Goal: Information Seeking & Learning: Learn about a topic

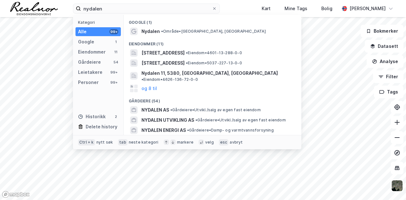
click at [39, 10] on div "nydalen Kategori Alle 99+ Google 1 Eiendommer 11 Gårdeiere 54 Leietakere 99+ Pe…" at bounding box center [203, 8] width 406 height 17
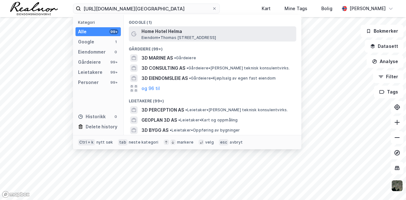
type input "[URL][DOMAIN_NAME][GEOGRAPHIC_DATA]"
click at [183, 31] on span "Home Hotel Helma" at bounding box center [217, 32] width 152 height 8
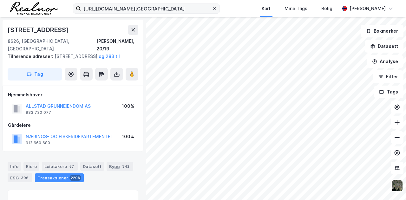
click at [216, 7] on icon at bounding box center [214, 9] width 4 height 4
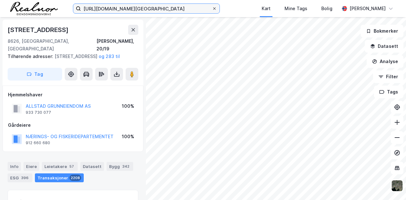
click at [212, 7] on input "[URL][DOMAIN_NAME][GEOGRAPHIC_DATA]" at bounding box center [146, 9] width 131 height 10
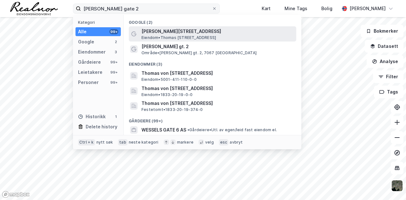
click at [181, 32] on span "[PERSON_NAME][STREET_ADDRESS]" at bounding box center [217, 32] width 152 height 8
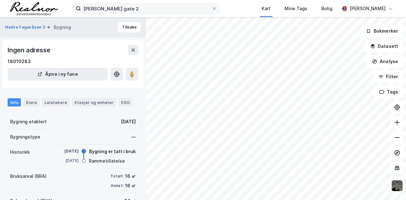
scroll to position [1, 0]
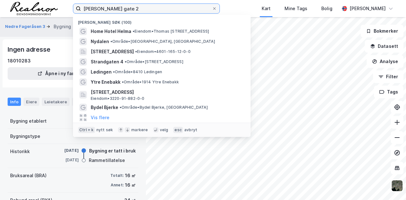
drag, startPoint x: 173, startPoint y: 9, endPoint x: 54, endPoint y: 8, distance: 119.2
click at [54, 8] on div "[PERSON_NAME] gate 2 Nylige søk (100) Home [GEOGRAPHIC_DATA] • Eiendom • [PERSO…" at bounding box center [203, 8] width 406 height 17
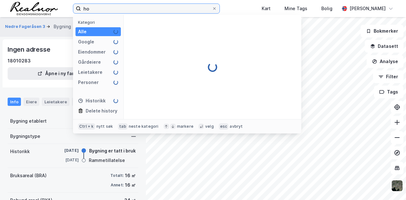
type input "h"
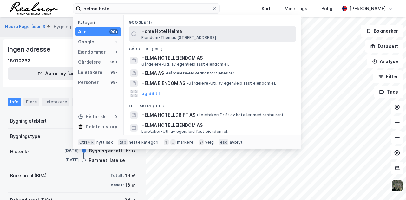
click at [178, 37] on span "Eiendom • [STREET_ADDRESS][PERSON_NAME]" at bounding box center [178, 37] width 75 height 5
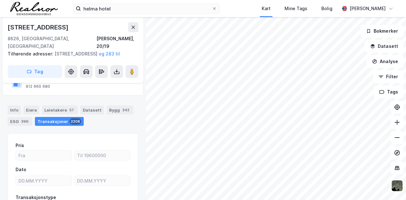
scroll to position [32, 0]
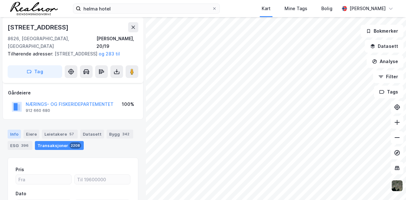
click at [15, 131] on div "Info" at bounding box center [14, 134] width 13 height 9
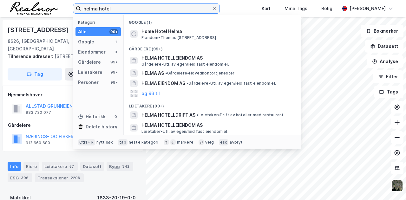
drag, startPoint x: 137, startPoint y: 8, endPoint x: 25, endPoint y: 8, distance: 111.6
click at [25, 8] on div "helma hotel Kategori Alle 99+ Google 1 Eiendommer 0 Gårdeiere 99+ Leietakere 99…" at bounding box center [203, 8] width 406 height 17
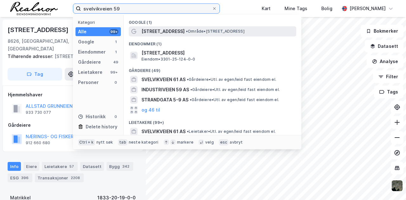
type input "svelvikveien 59"
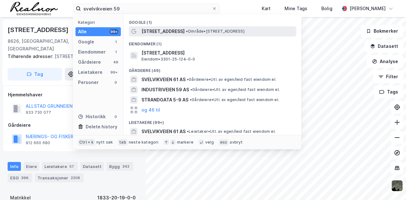
click at [190, 31] on span "• Område • [STREET_ADDRESS]" at bounding box center [215, 31] width 59 height 5
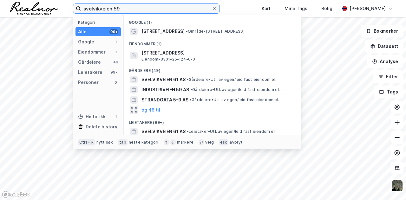
click at [132, 9] on input "svelvikveien 59" at bounding box center [146, 9] width 131 height 10
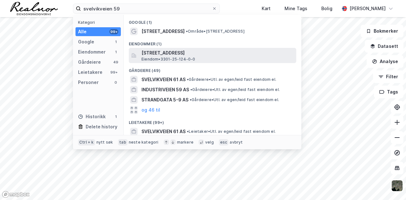
click at [206, 53] on span "[STREET_ADDRESS]" at bounding box center [217, 53] width 152 height 8
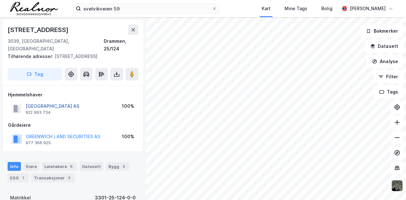
click at [0, 0] on button "[GEOGRAPHIC_DATA] AS" at bounding box center [0, 0] width 0 height 0
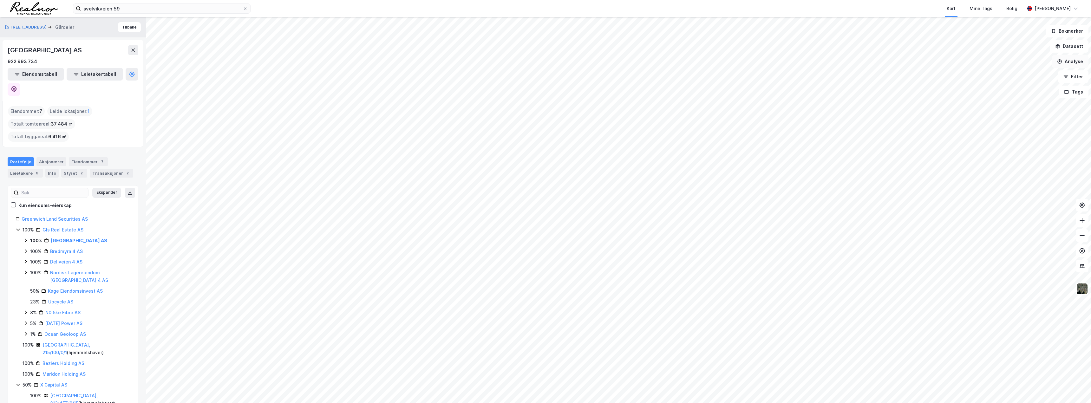
click at [405, 59] on button "Analyse" at bounding box center [1069, 61] width 37 height 13
click at [405, 50] on button "Datasett" at bounding box center [1068, 46] width 39 height 13
click at [405, 133] on div "Markedsdata" at bounding box center [1035, 132] width 96 height 8
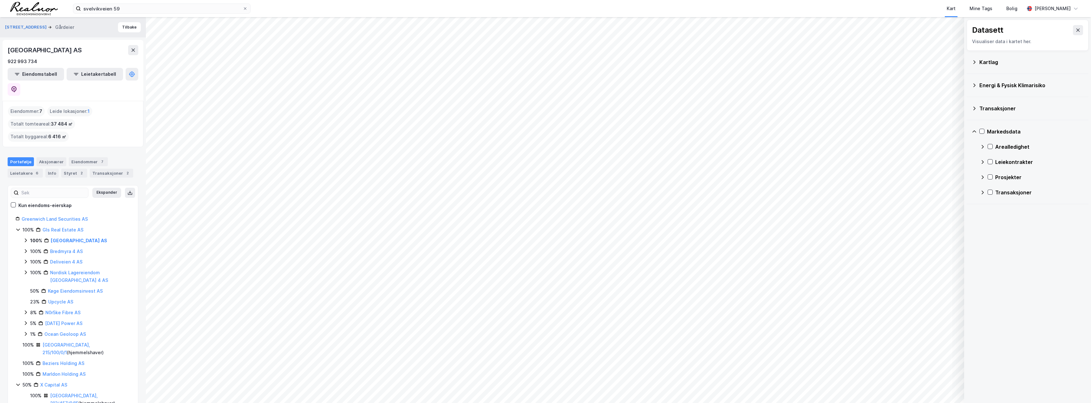
click at [405, 143] on div "Arealledighet" at bounding box center [1039, 147] width 88 height 8
click at [405, 162] on div "Kontor juli" at bounding box center [1033, 162] width 77 height 8
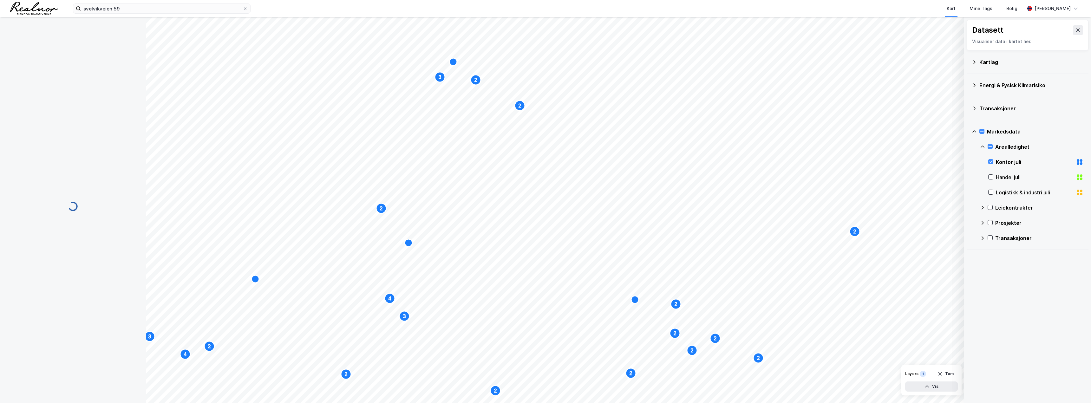
scroll to position [0, 0]
